Goal: Information Seeking & Learning: Learn about a topic

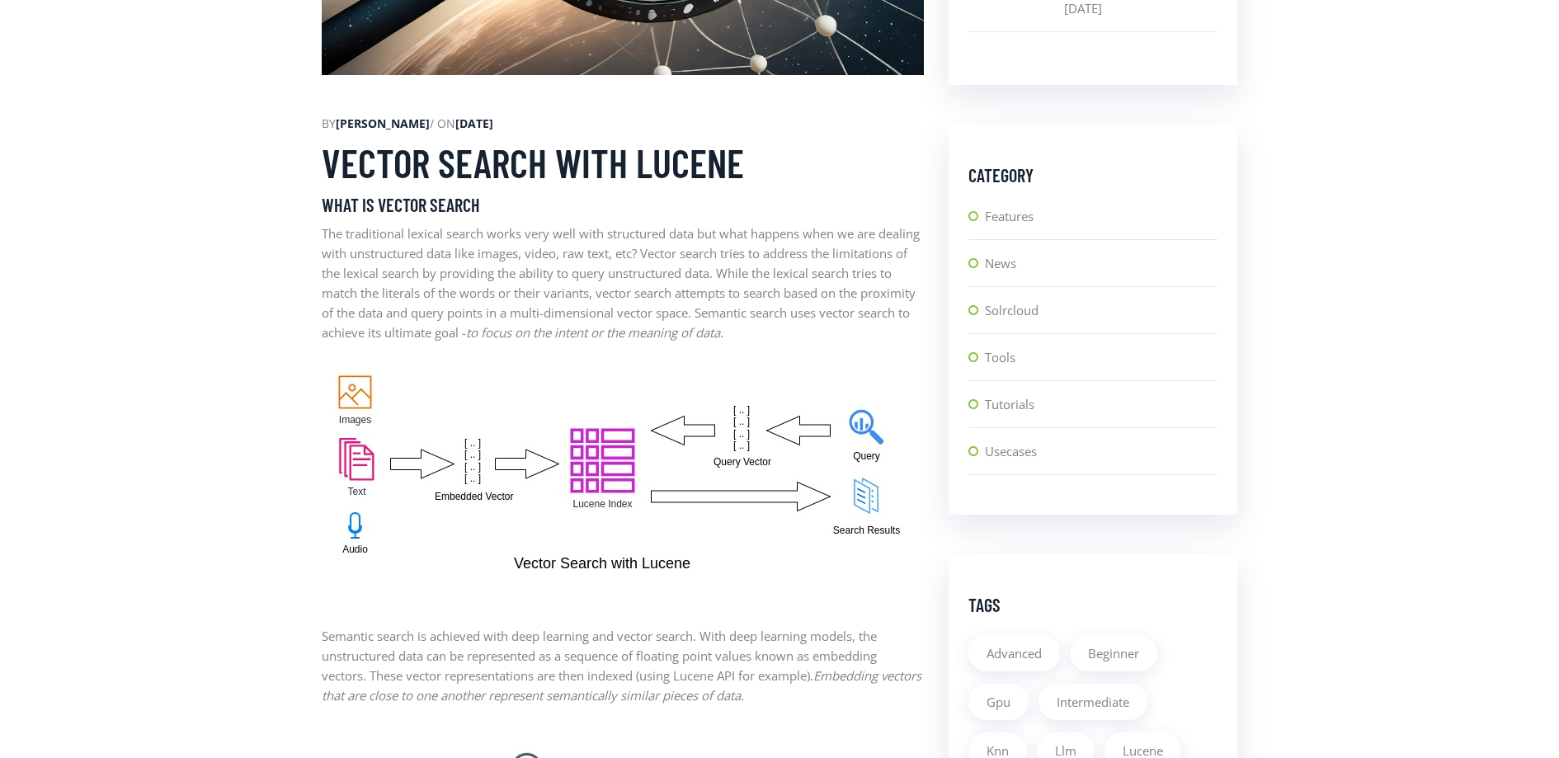
scroll to position [946, 0]
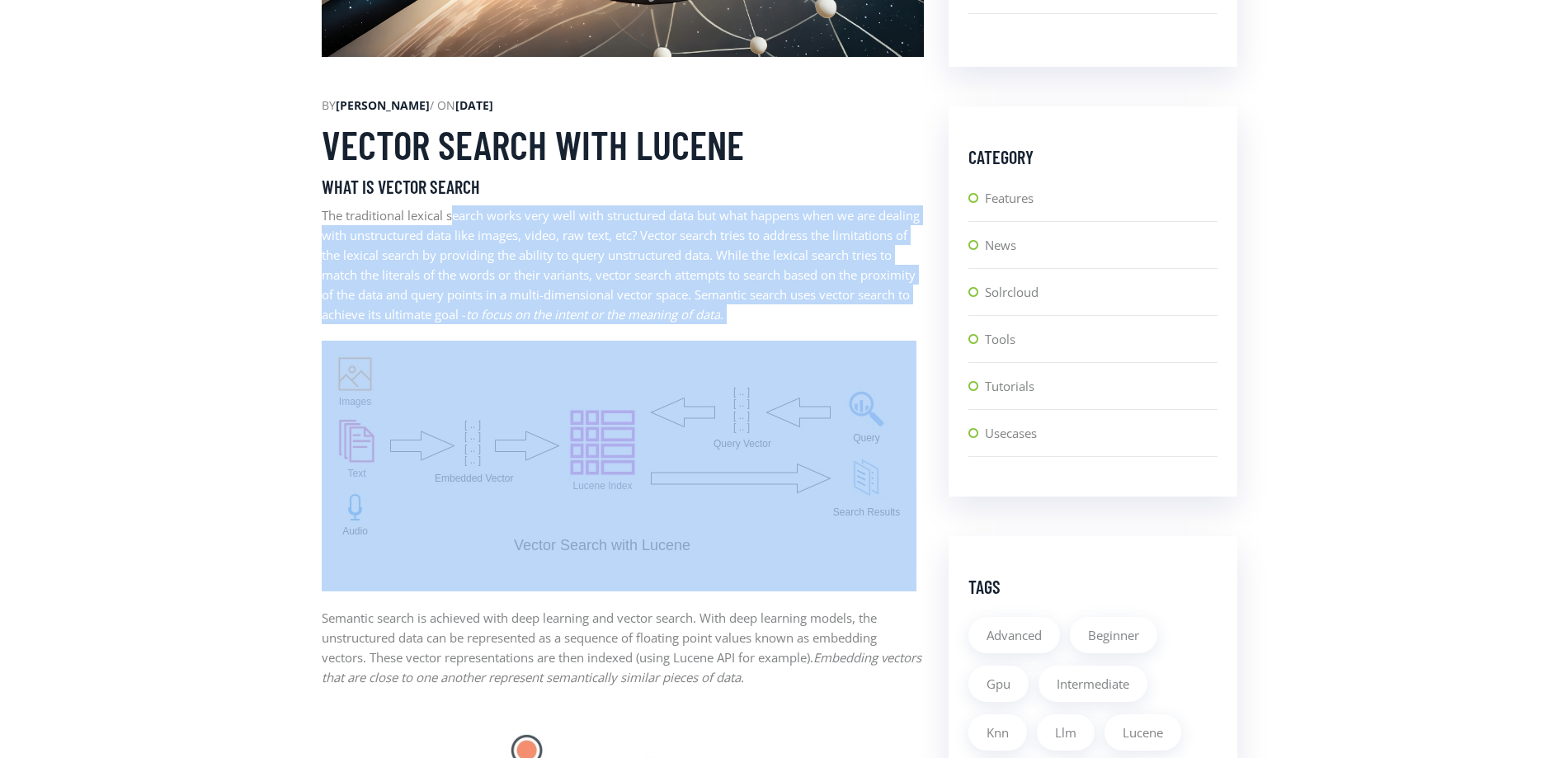
drag, startPoint x: 454, startPoint y: 214, endPoint x: 735, endPoint y: 396, distance: 335.3
click at [641, 493] on img at bounding box center [619, 458] width 595 height 234
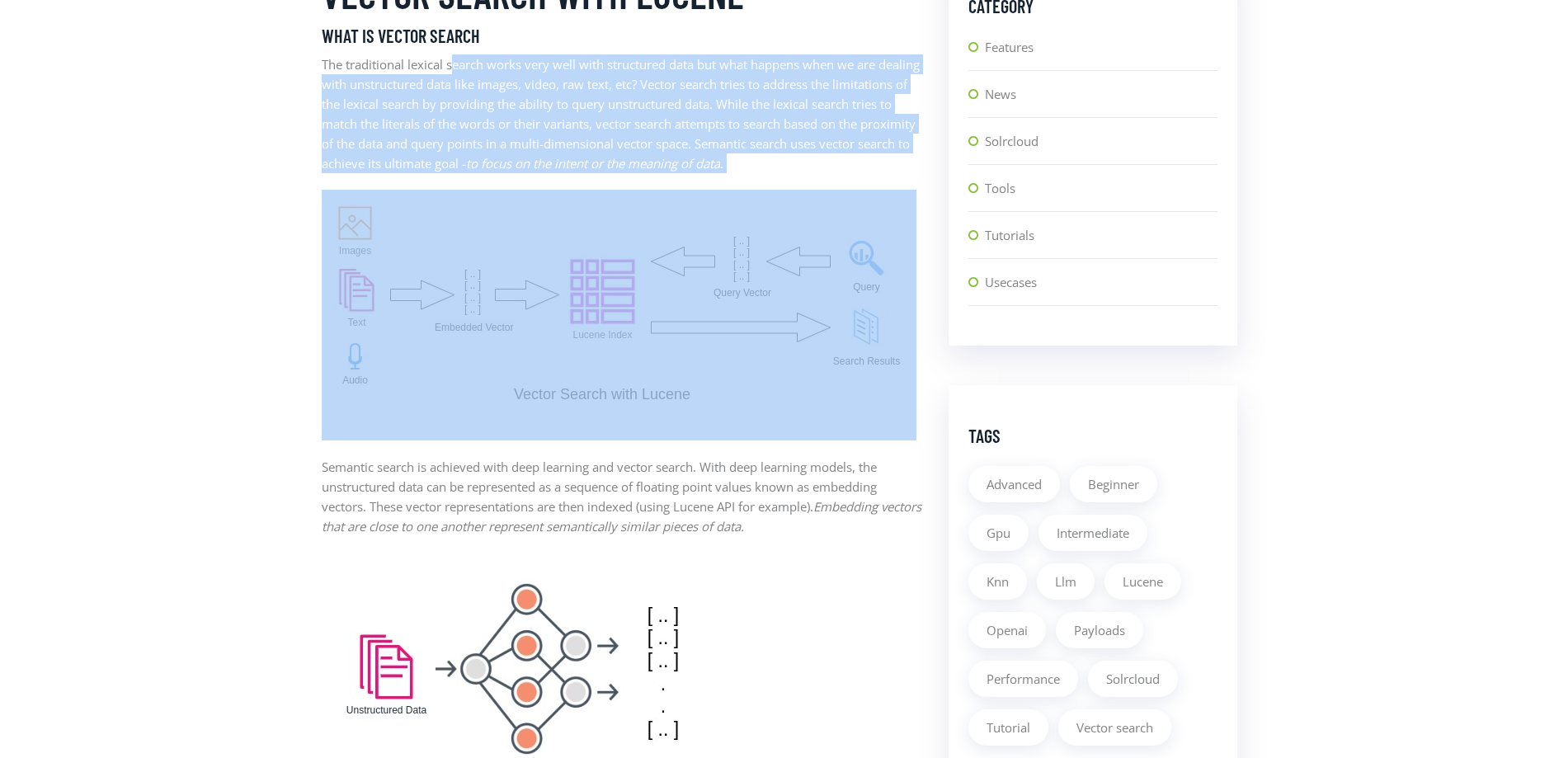
scroll to position [1101, 0]
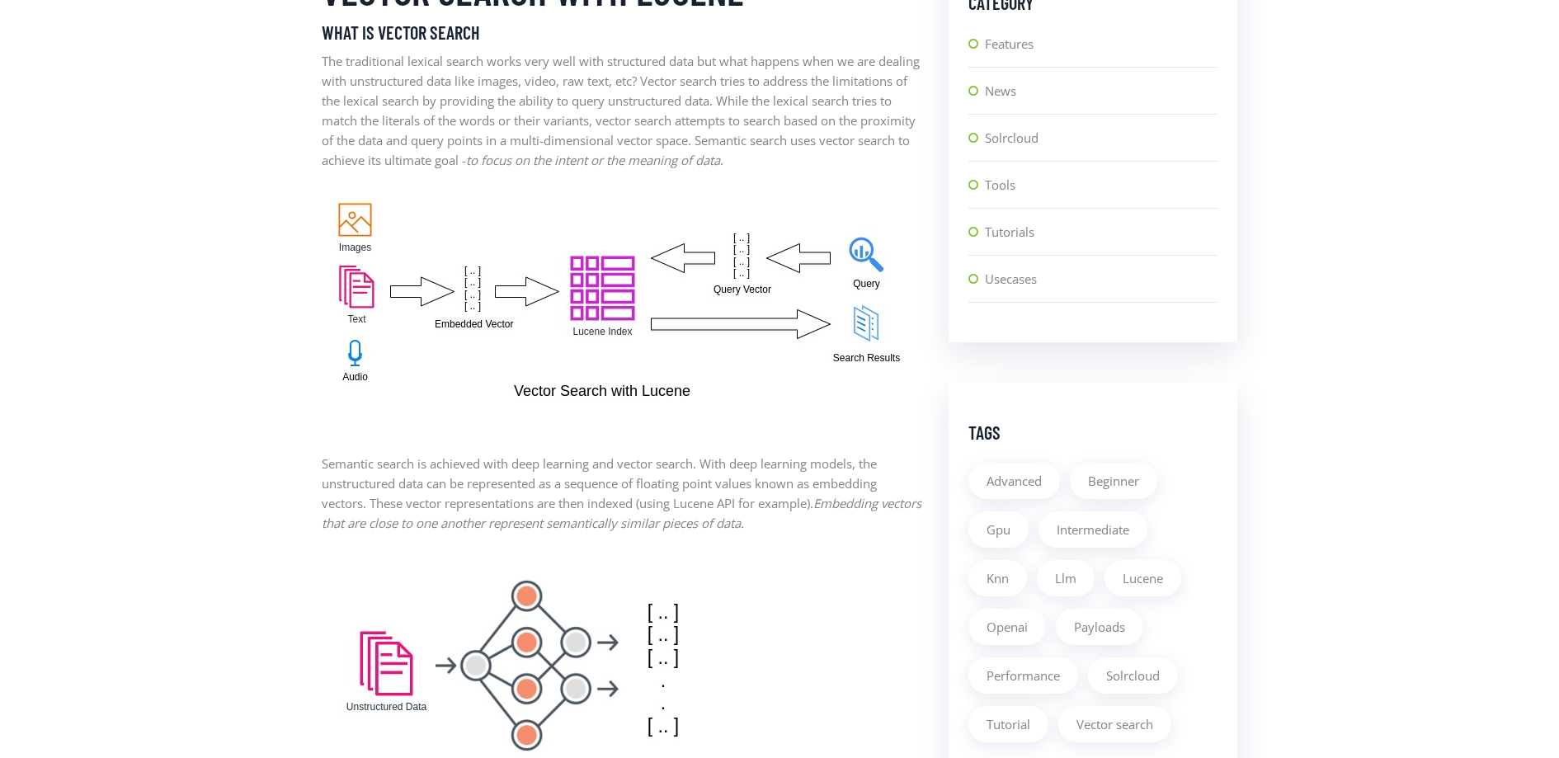
click at [443, 493] on p "Semantic search is achieved with deep learning and vector search. With deep lea…" at bounding box center [623, 493] width 602 height 79
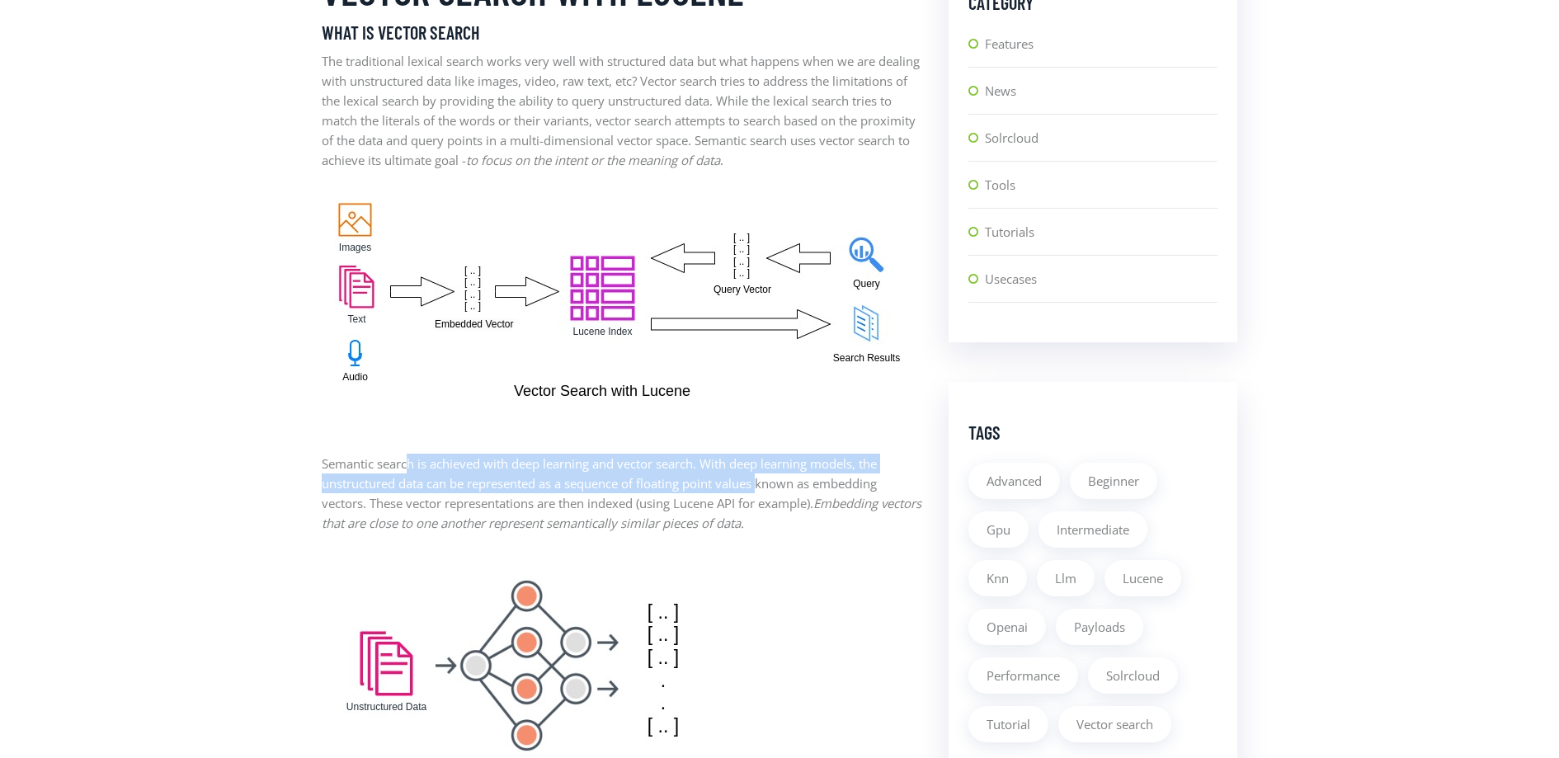
drag, startPoint x: 413, startPoint y: 458, endPoint x: 766, endPoint y: 475, distance: 353.6
click at [766, 475] on p "Semantic search is achieved with deep learning and vector search. With deep lea…" at bounding box center [623, 493] width 602 height 79
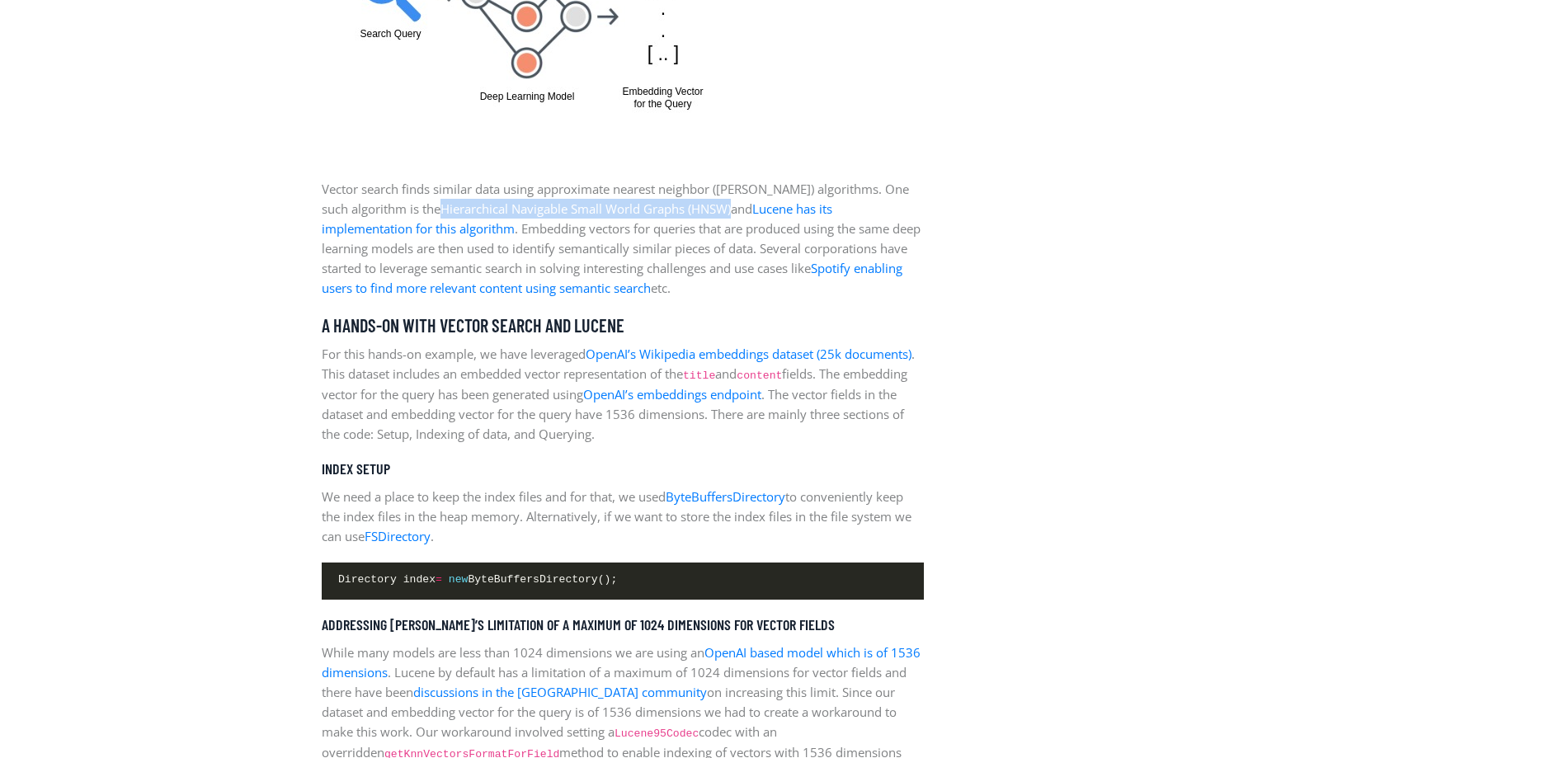
scroll to position [2041, 0]
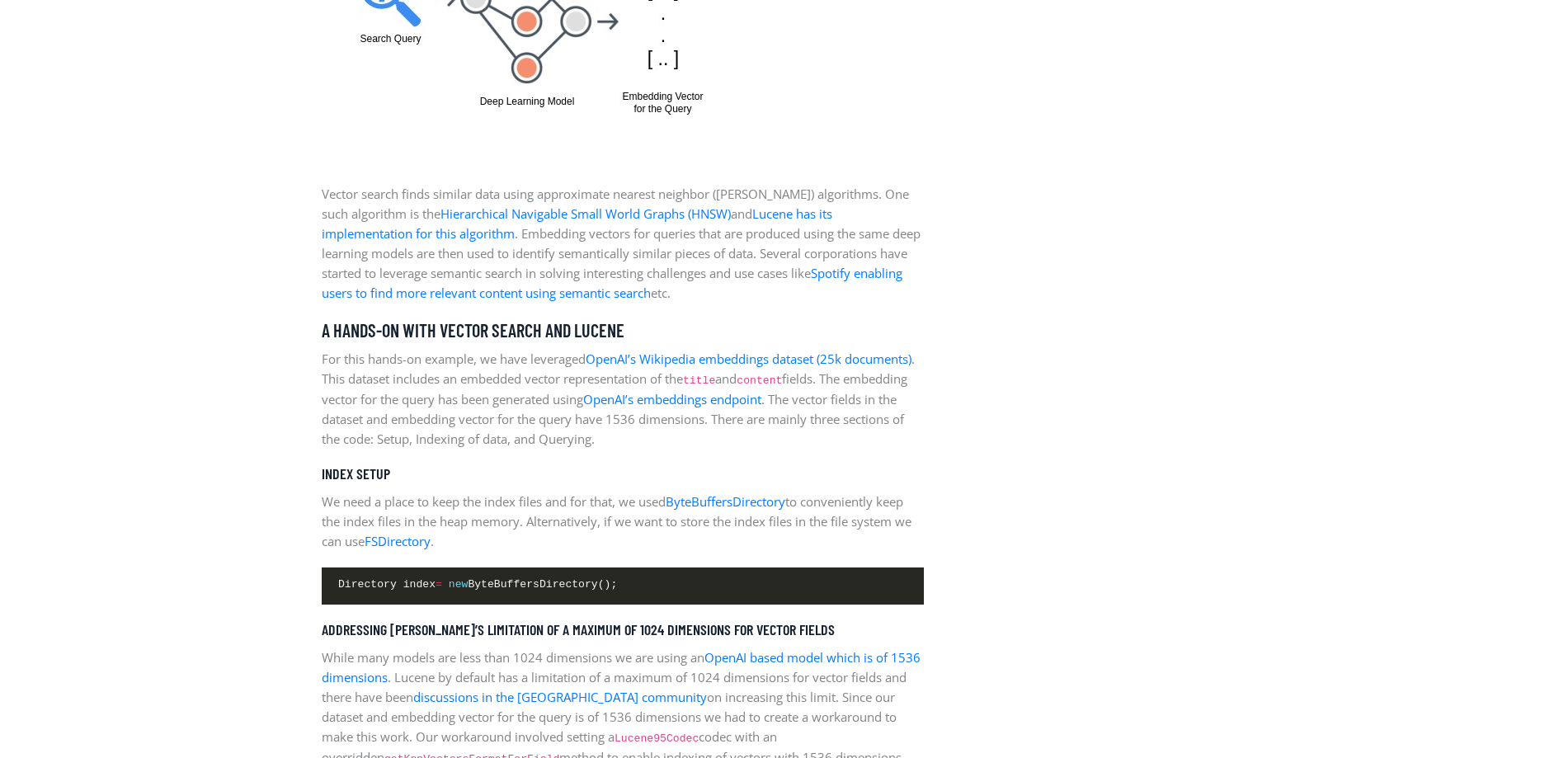
click at [517, 193] on p "Vector search finds similar data using approximate nearest neighbor ([PERSON_NA…" at bounding box center [623, 243] width 602 height 119
drag, startPoint x: 413, startPoint y: 210, endPoint x: 721, endPoint y: 211, distance: 307.8
click at [721, 211] on p "Vector search finds similar data using approximate nearest neighbor ([PERSON_NA…" at bounding box center [623, 243] width 602 height 119
drag, startPoint x: 711, startPoint y: 215, endPoint x: 415, endPoint y: 212, distance: 296.2
click at [415, 212] on p "Vector search finds similar data using approximate nearest neighbor ([PERSON_NA…" at bounding box center [623, 243] width 602 height 119
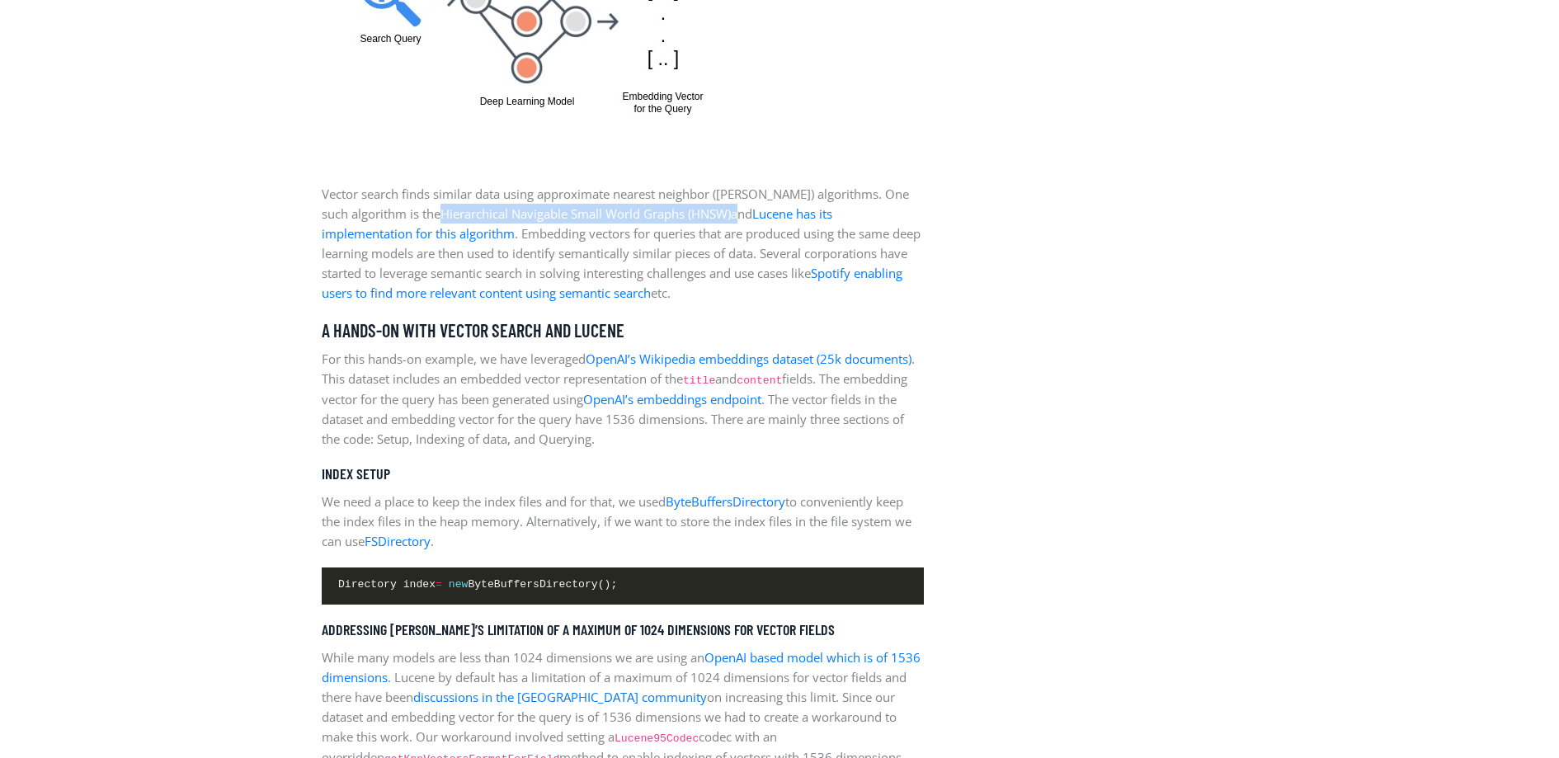
copy p "Hierarchical Navigable Small World Graphs (HNSW)"
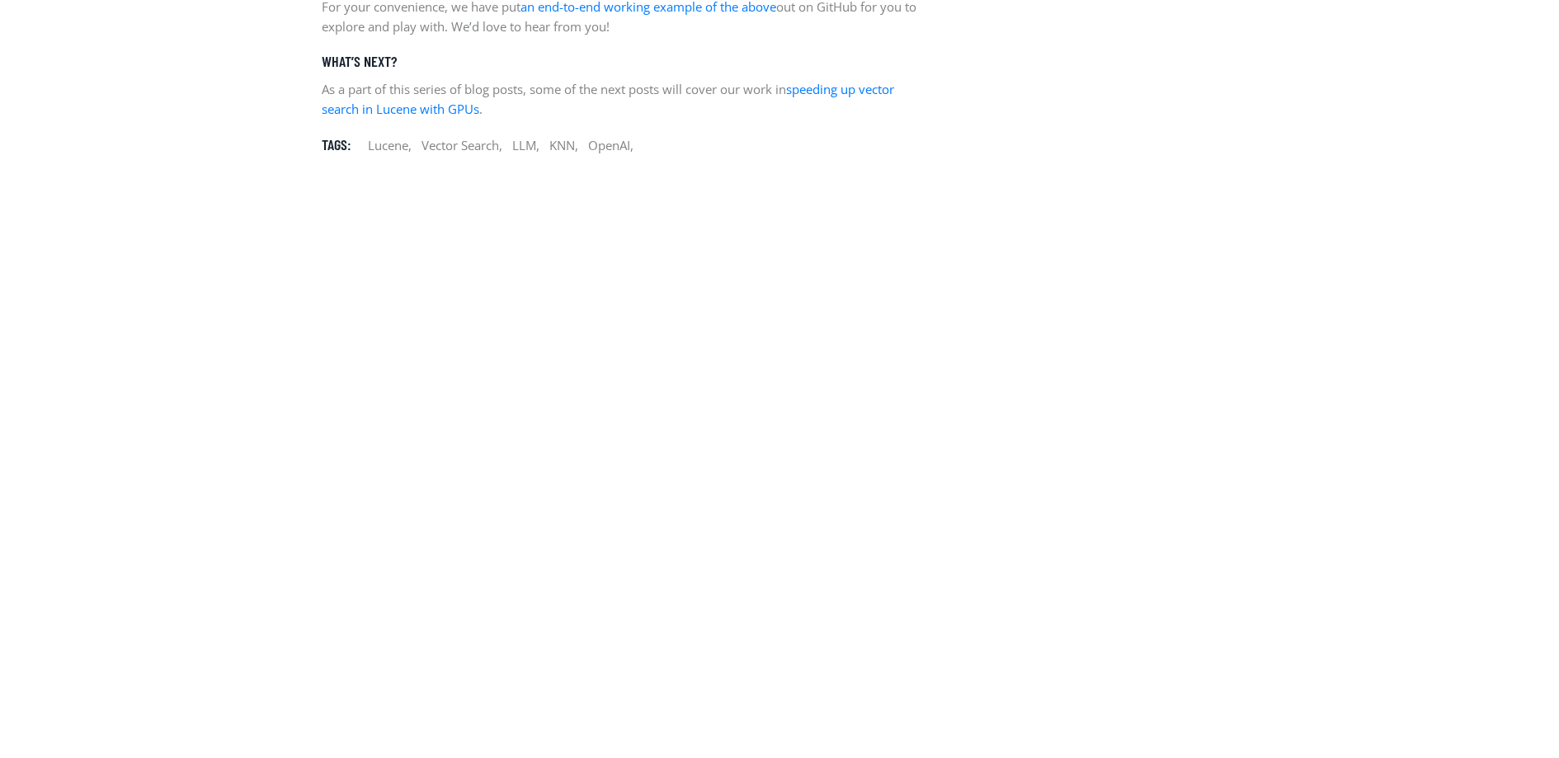
scroll to position [5878, 0]
